Goal: Find specific page/section: Find specific page/section

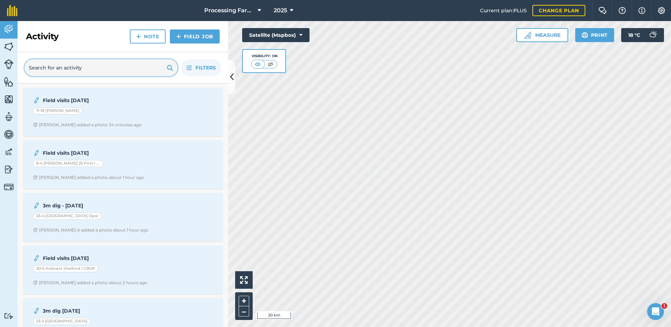
click at [67, 68] on input "text" at bounding box center [101, 67] width 153 height 17
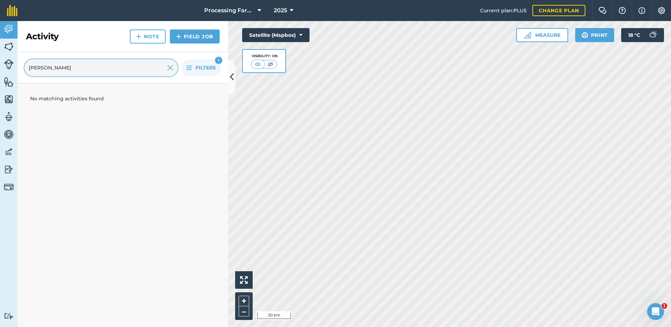
type input "wilson"
click at [11, 45] on img at bounding box center [9, 46] width 10 height 11
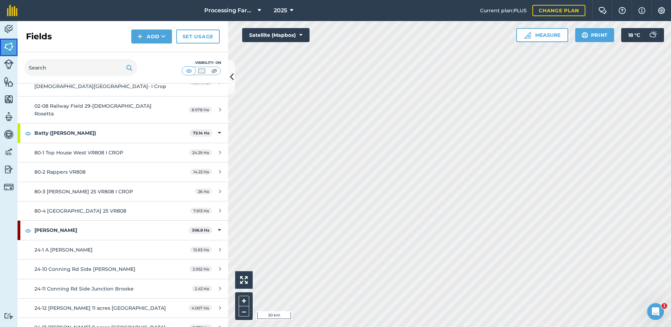
scroll to position [421, 0]
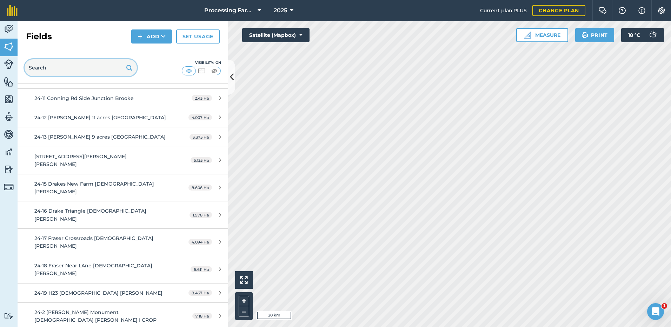
click at [51, 72] on input "text" at bounding box center [81, 67] width 112 height 17
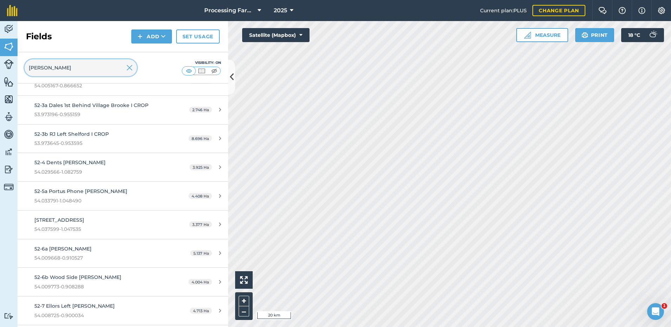
scroll to position [397, 0]
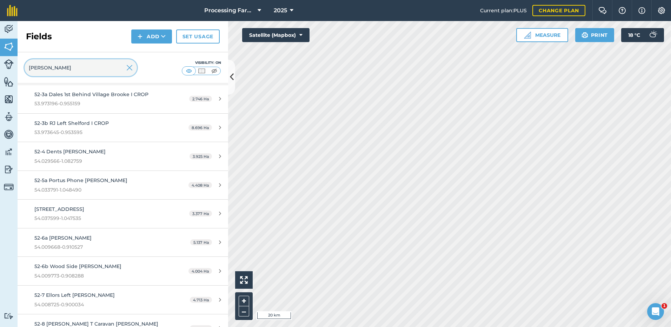
type input "wilson"
click at [54, 321] on span "52-8 [PERSON_NAME] T Caravan [PERSON_NAME]" at bounding box center [96, 324] width 124 height 6
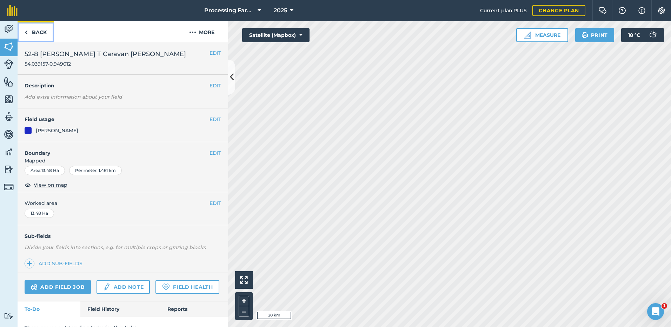
click at [26, 33] on img at bounding box center [26, 32] width 3 height 8
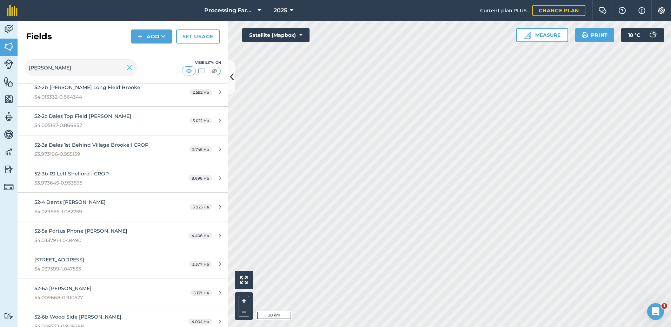
scroll to position [186, 0]
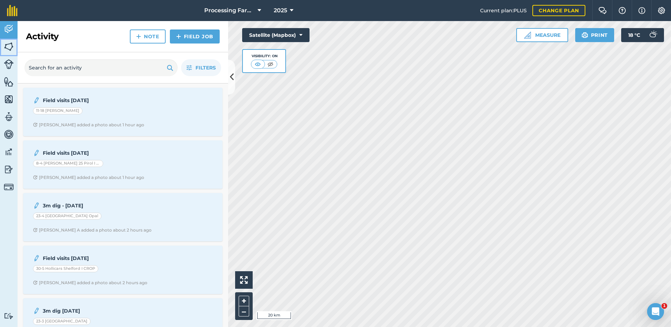
click at [9, 47] on img at bounding box center [9, 46] width 10 height 11
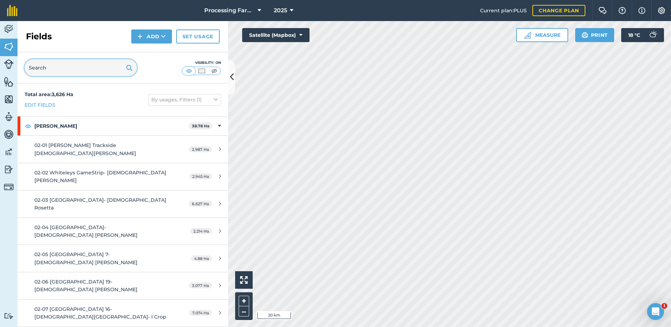
click at [39, 68] on input "text" at bounding box center [81, 67] width 112 height 17
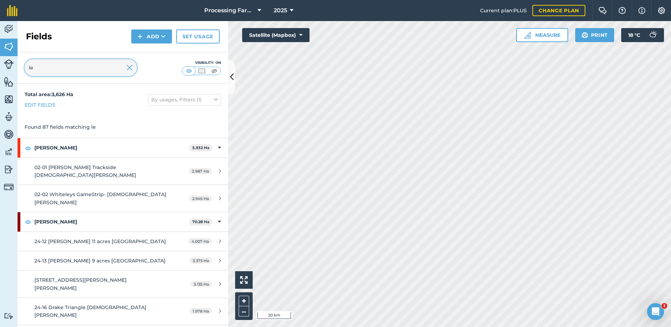
type input "l"
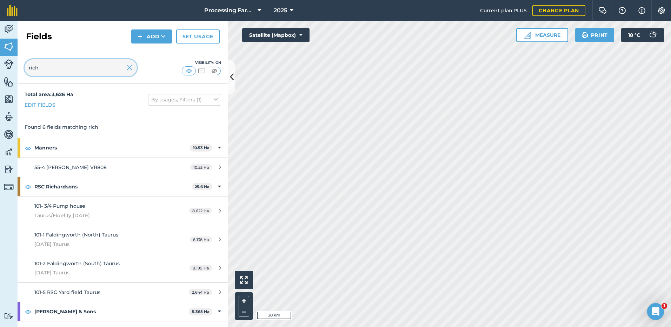
type input "rich"
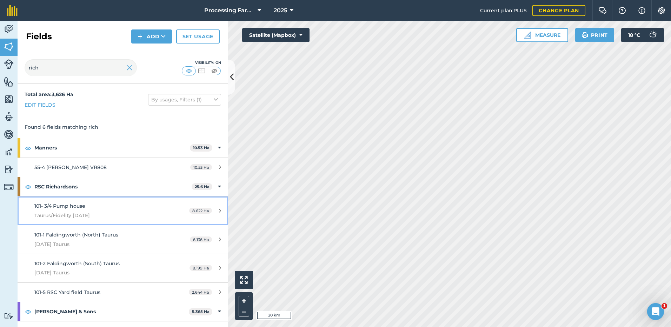
click at [56, 211] on div "101- 3/4 Pump house Taurus/Fidelity [DATE]" at bounding box center [100, 210] width 132 height 17
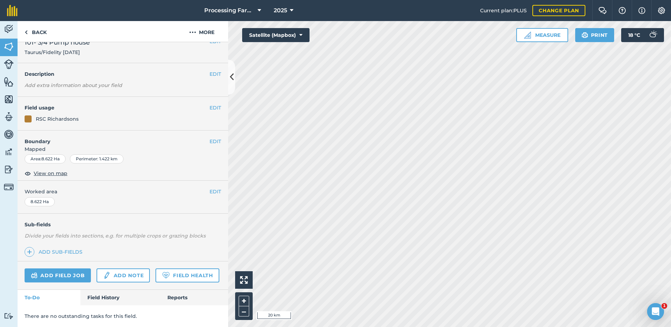
scroll to position [31, 0]
click at [98, 300] on link "Field History" at bounding box center [120, 297] width 80 height 15
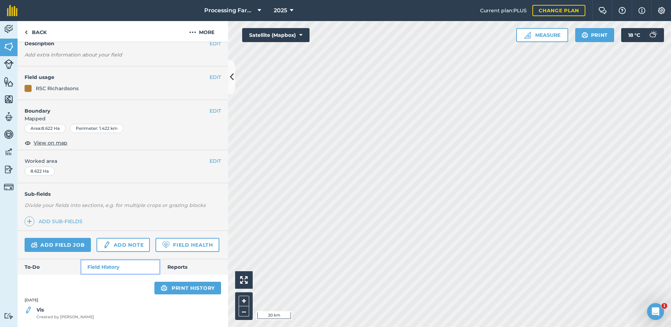
scroll to position [62, 0]
click at [40, 311] on strong "Vis" at bounding box center [40, 310] width 7 height 6
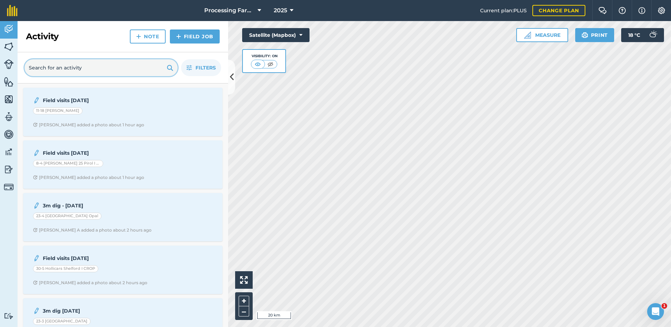
click at [53, 67] on input "text" at bounding box center [101, 67] width 153 height 17
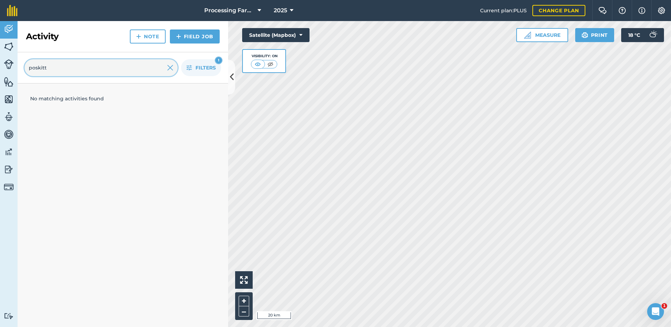
type input "poskitt"
click at [6, 46] on img at bounding box center [9, 46] width 10 height 11
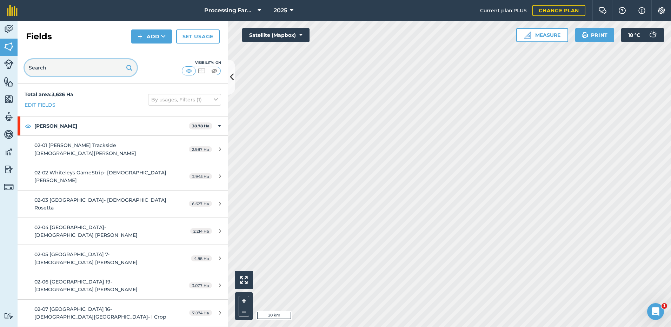
click at [45, 71] on input "text" at bounding box center [81, 67] width 112 height 17
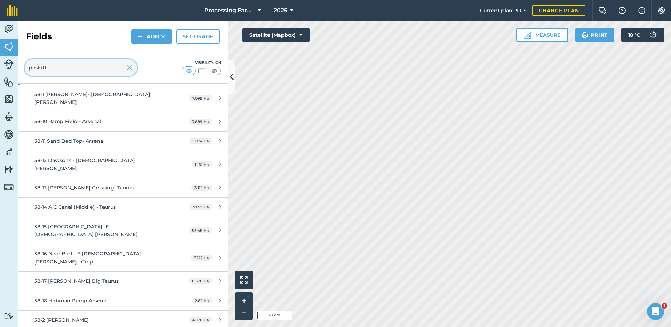
scroll to position [105, 0]
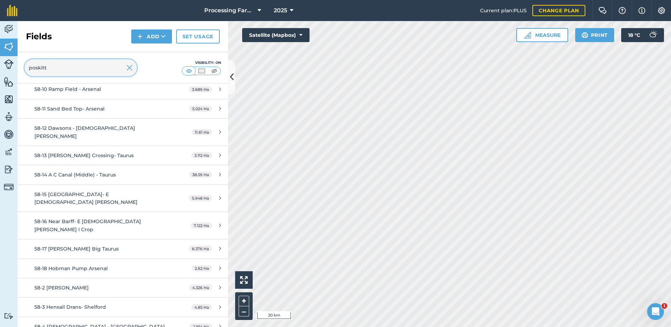
type input "poskitt"
click at [55, 246] on span "58-17 [PERSON_NAME] Big Taurus" at bounding box center [76, 249] width 84 height 6
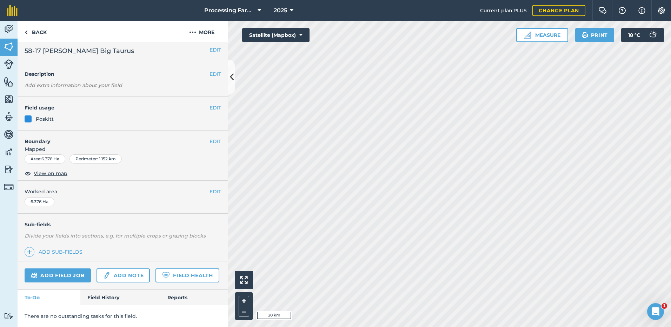
scroll to position [23, 0]
click at [92, 295] on link "Field History" at bounding box center [120, 297] width 80 height 15
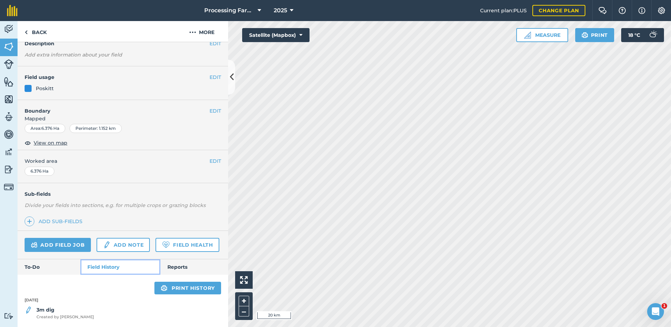
scroll to position [53, 0]
